Goal: Information Seeking & Learning: Learn about a topic

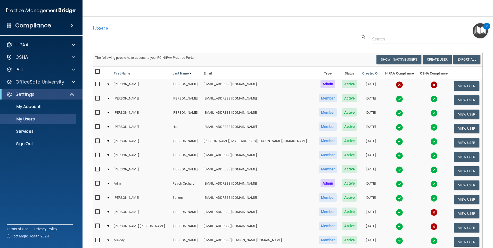
select select "20"
click at [32, 43] on div "HIPAA" at bounding box center [34, 45] width 64 height 6
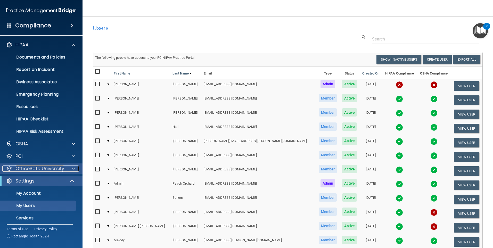
click at [51, 167] on p "OfficeSafe University" at bounding box center [39, 169] width 49 height 6
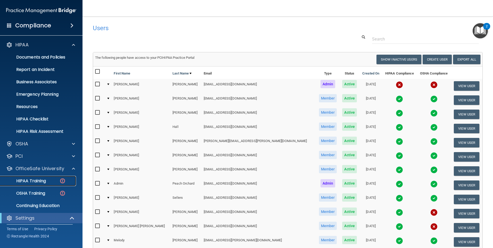
click at [49, 178] on div "HIPAA Training" at bounding box center [38, 180] width 70 height 5
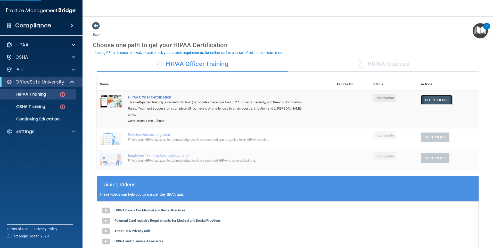
click at [428, 100] on link "Begin Course" at bounding box center [436, 100] width 31 height 10
